Goal: Information Seeking & Learning: Learn about a topic

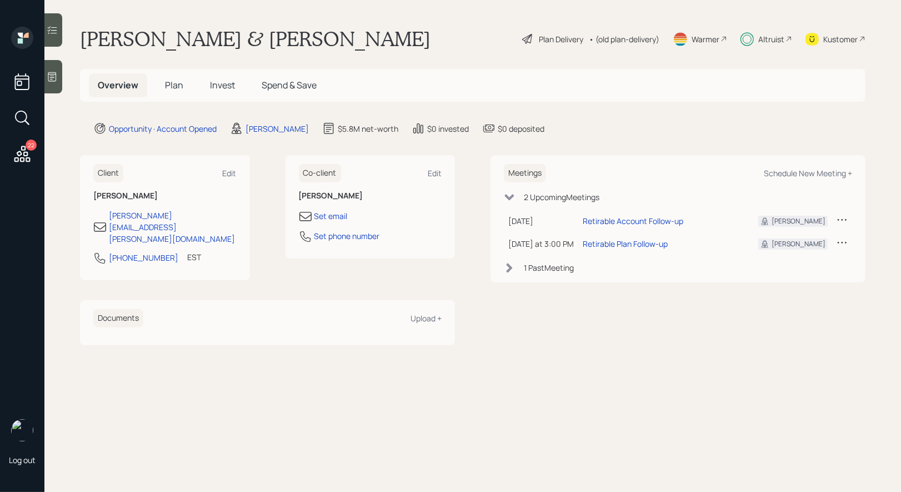
click at [225, 85] on span "Invest" at bounding box center [222, 85] width 25 height 12
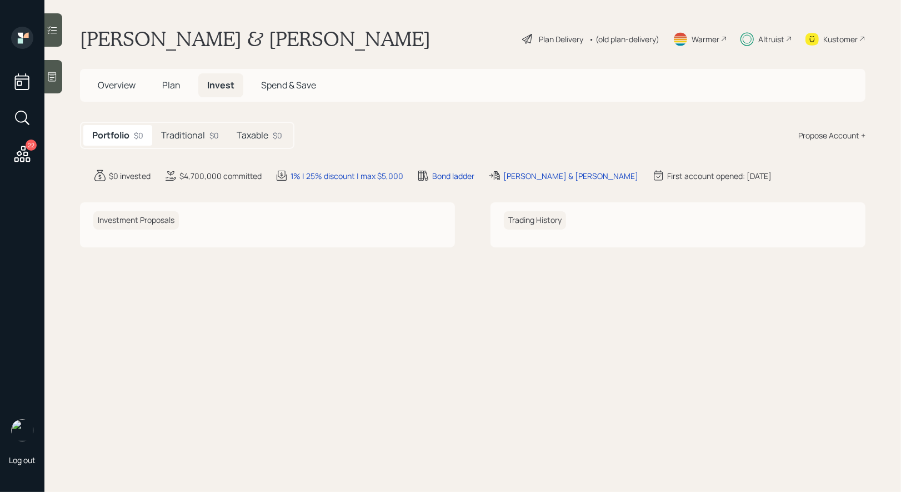
click at [188, 137] on h5 "Traditional" at bounding box center [183, 135] width 44 height 11
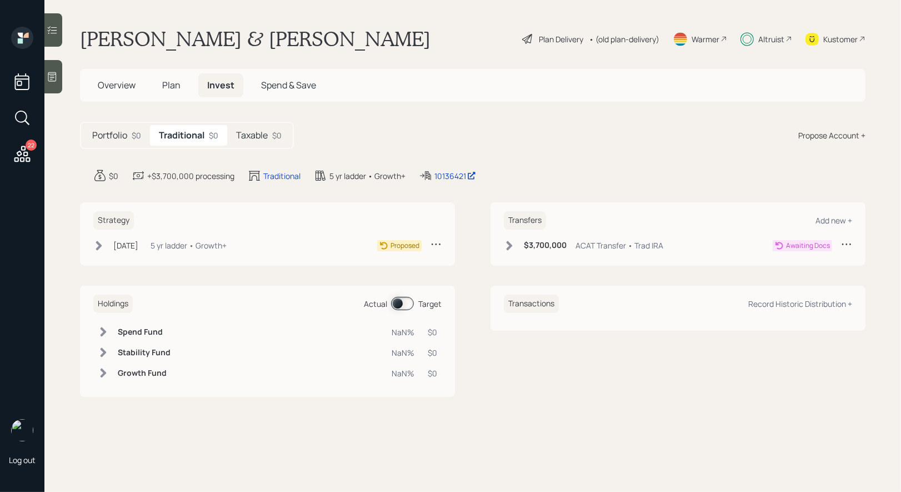
click at [251, 131] on h5 "Taxable" at bounding box center [252, 135] width 32 height 11
